Goal: Task Accomplishment & Management: Use online tool/utility

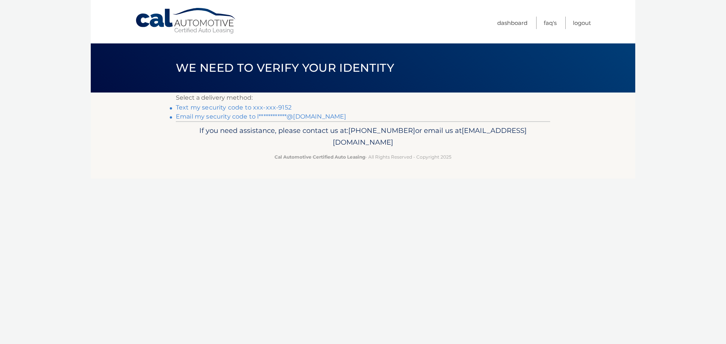
click at [267, 107] on link "Text my security code to xxx-xxx-9152" at bounding box center [234, 107] width 116 height 7
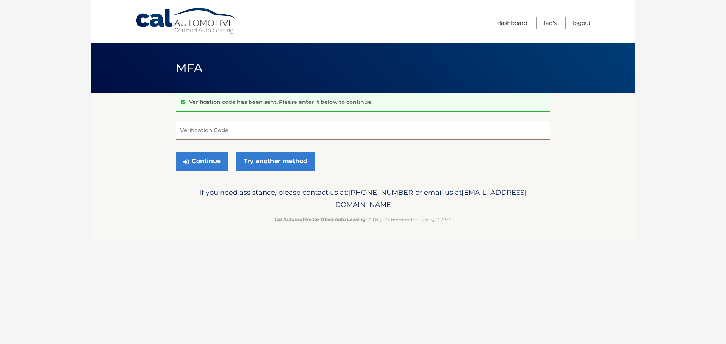
click at [212, 132] on input "Verification Code" at bounding box center [363, 130] width 374 height 19
click at [189, 134] on input "Verification Code" at bounding box center [363, 130] width 374 height 19
paste input "950531"
type input "950531"
click at [176, 152] on button "Continue" at bounding box center [202, 161] width 53 height 19
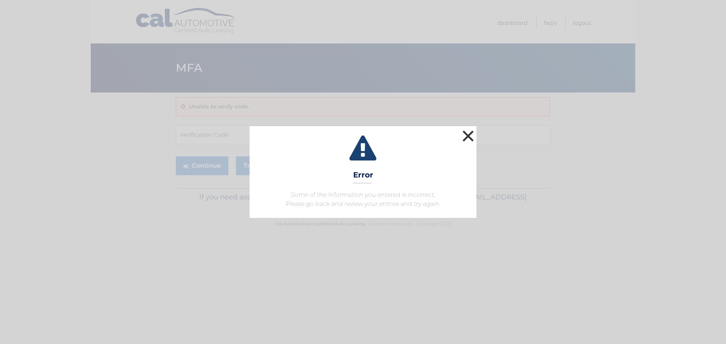
click at [467, 136] on button "×" at bounding box center [467, 136] width 15 height 15
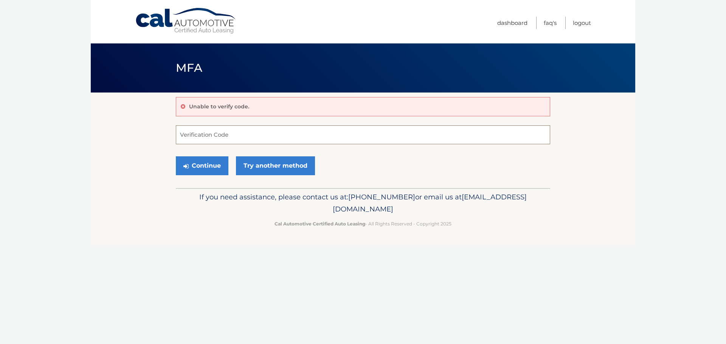
click at [237, 135] on input "Verification Code" at bounding box center [363, 135] width 374 height 19
paste input "976741"
type input "976741"
click at [183, 166] on button "Continue" at bounding box center [202, 165] width 53 height 19
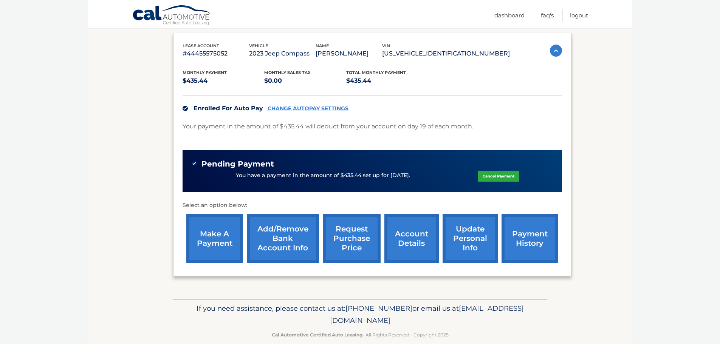
scroll to position [136, 0]
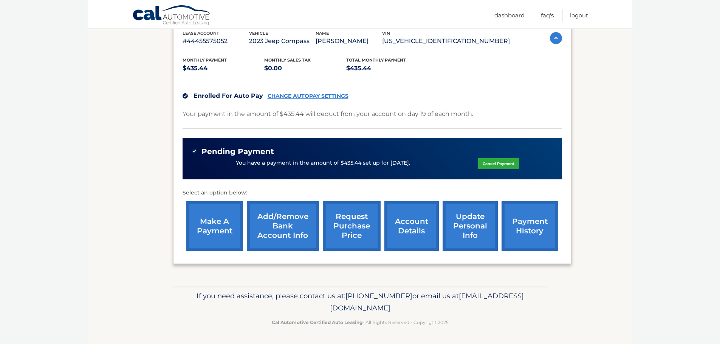
click at [363, 232] on link "request purchase price" at bounding box center [352, 226] width 58 height 50
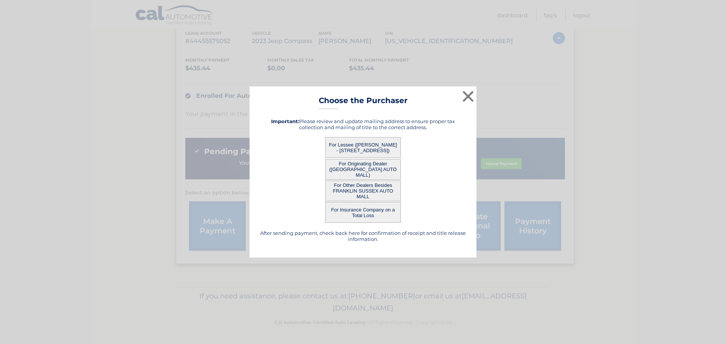
click at [370, 145] on button "For Lessee (LAURA KOHLER - 1300 S AIA, #609, Jupiter, FL 33477)" at bounding box center [363, 147] width 76 height 21
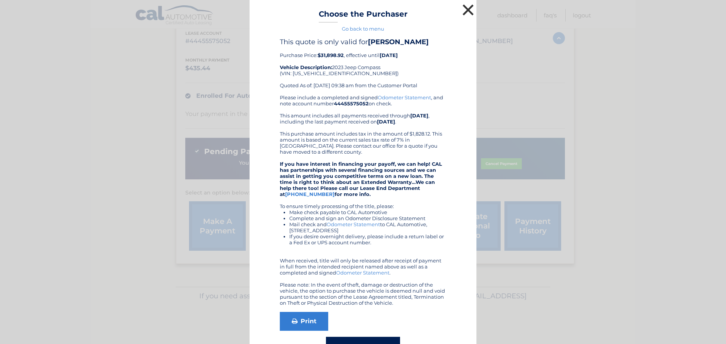
click at [462, 8] on button "×" at bounding box center [467, 9] width 15 height 15
